Goal: Go to known website: Access a specific website the user already knows

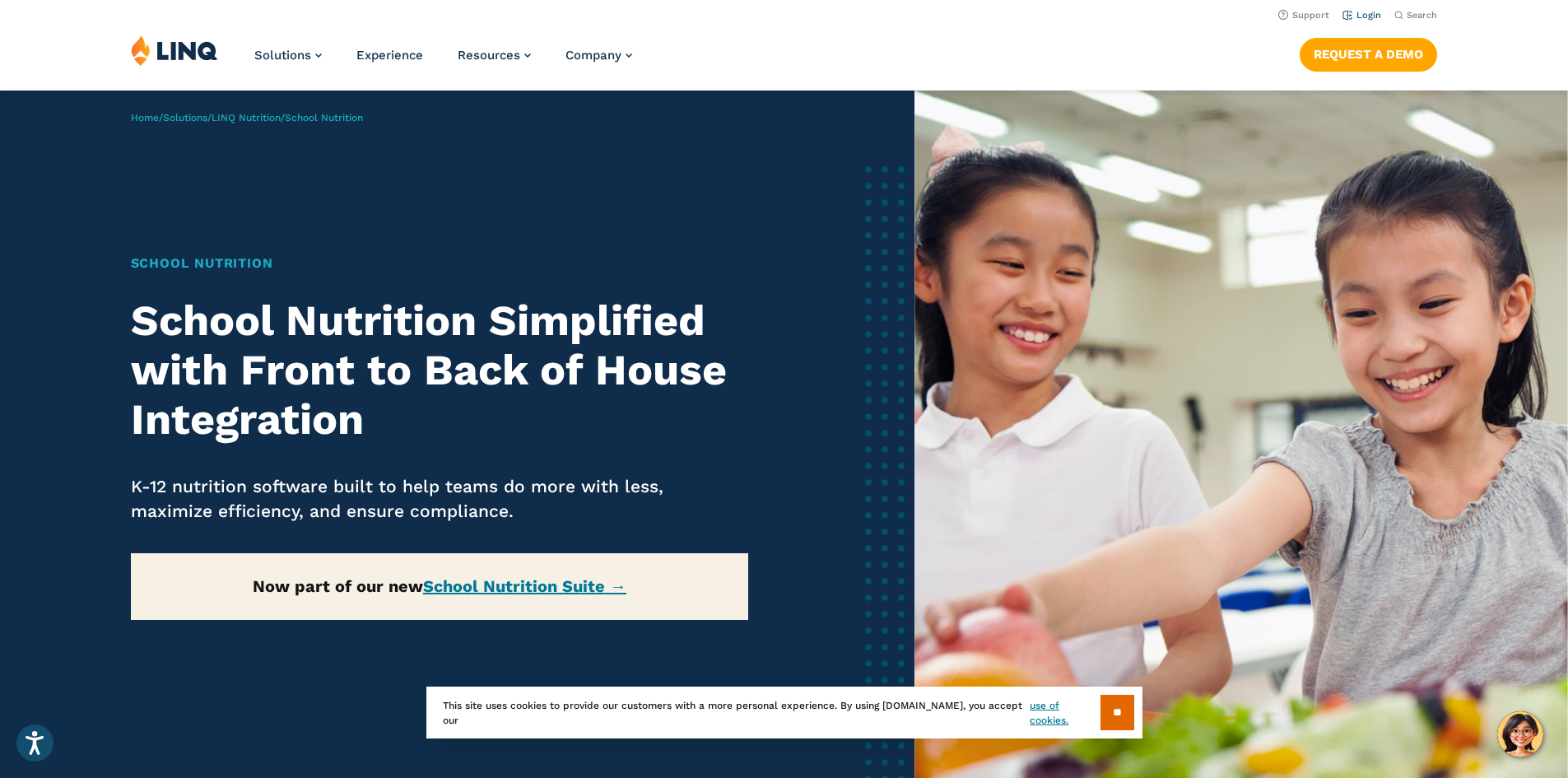
click at [1351, 12] on link "Login" at bounding box center [1363, 15] width 39 height 11
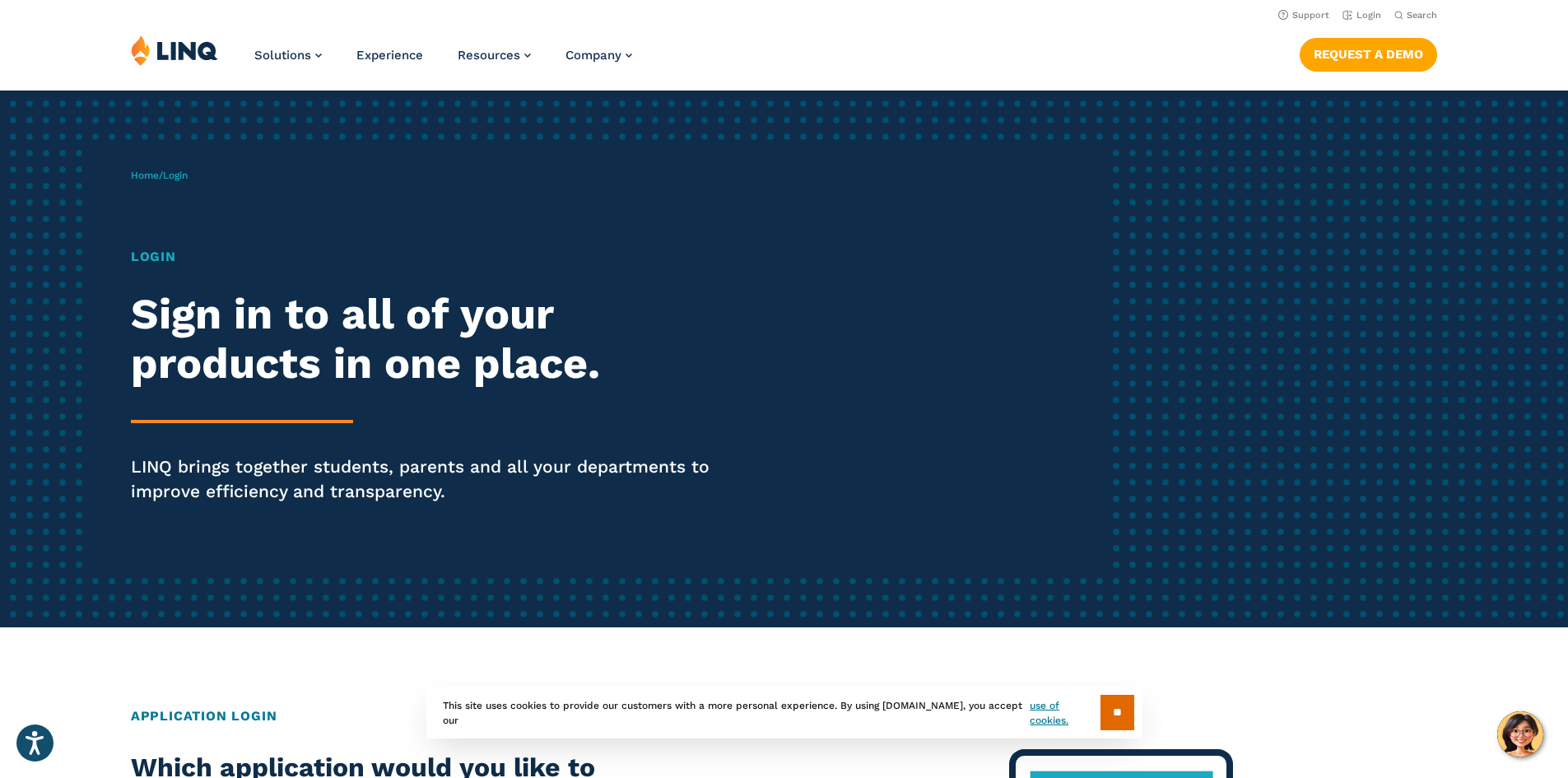
click at [186, 180] on span "Login" at bounding box center [175, 175] width 24 height 12
click at [187, 176] on span "Login" at bounding box center [175, 175] width 24 height 12
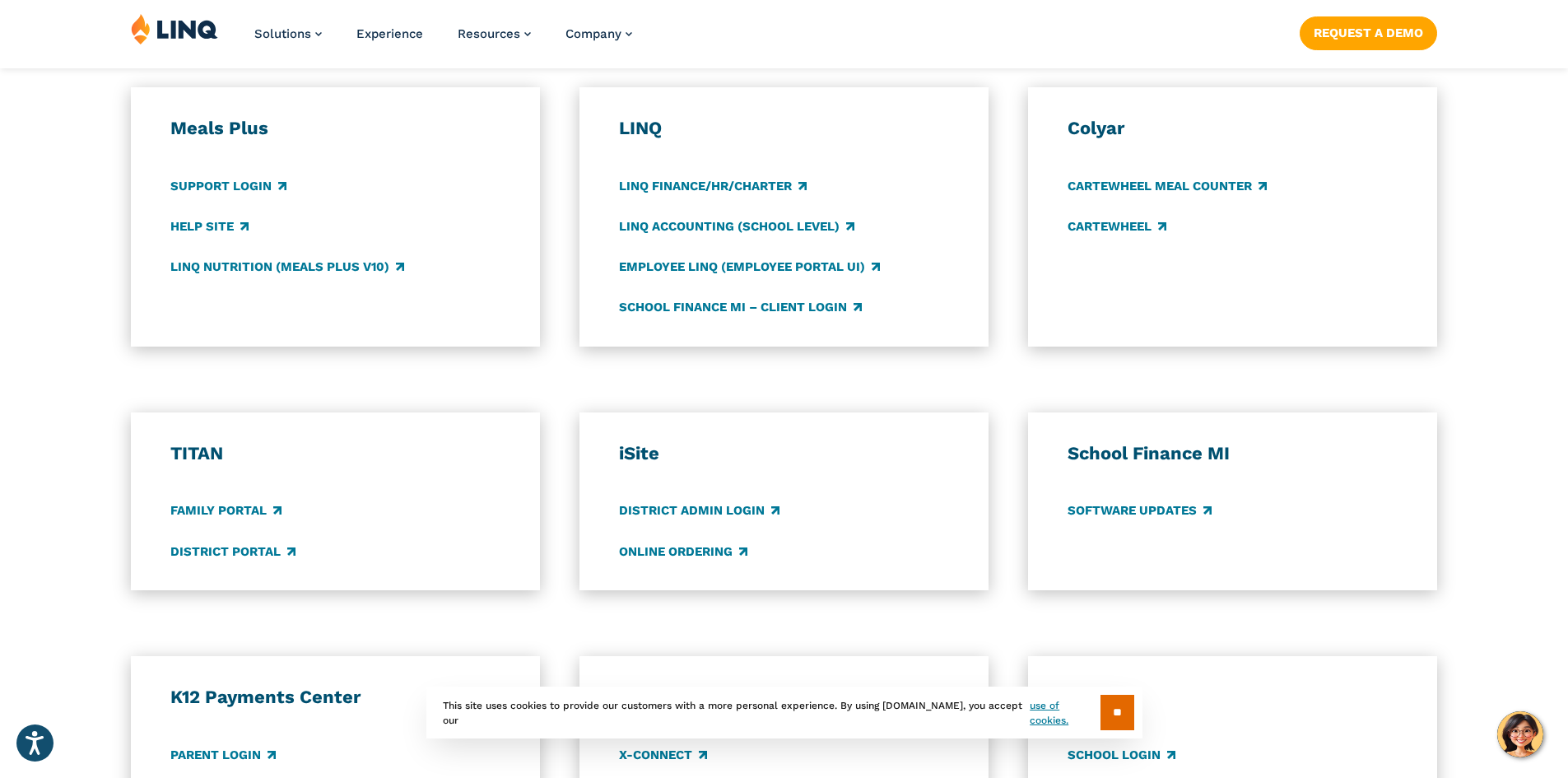
scroll to position [988, 0]
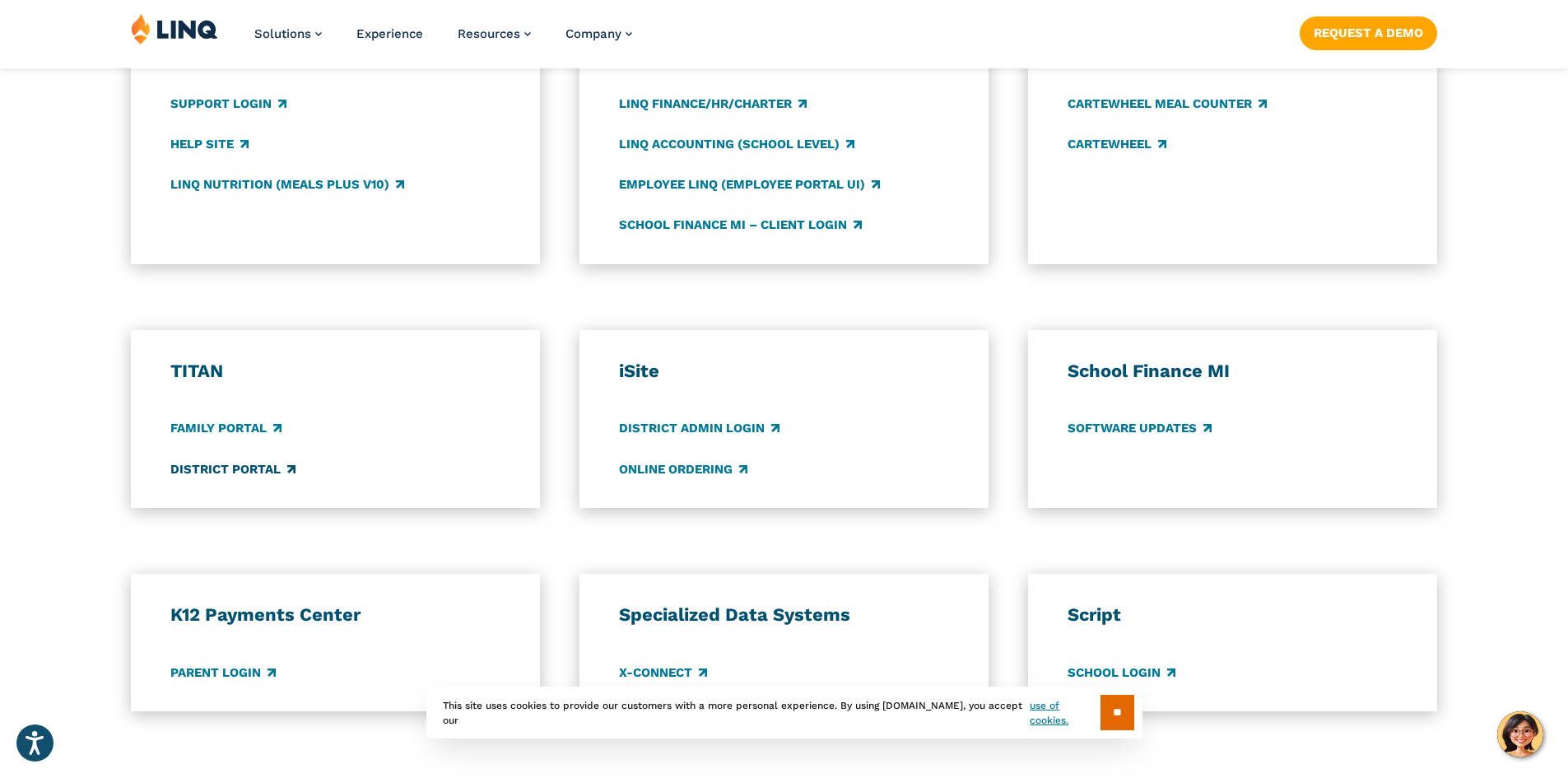
click at [237, 471] on link "District Portal" at bounding box center [233, 469] width 125 height 19
